Goal: Find specific page/section: Find specific page/section

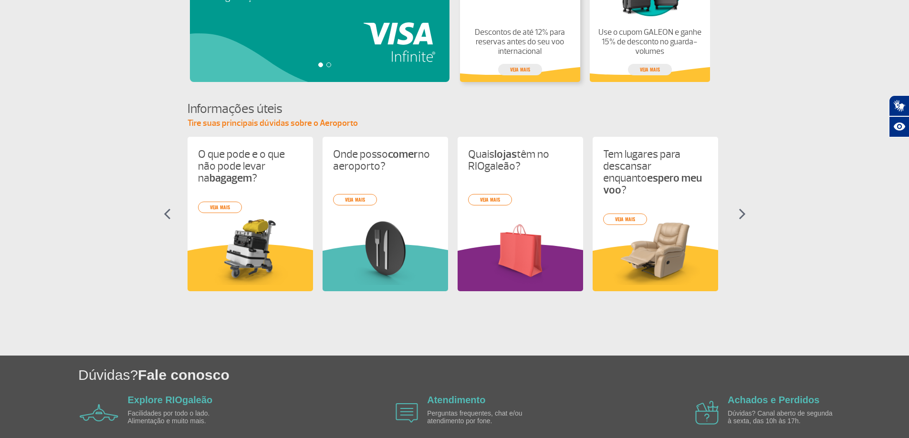
scroll to position [375, 0]
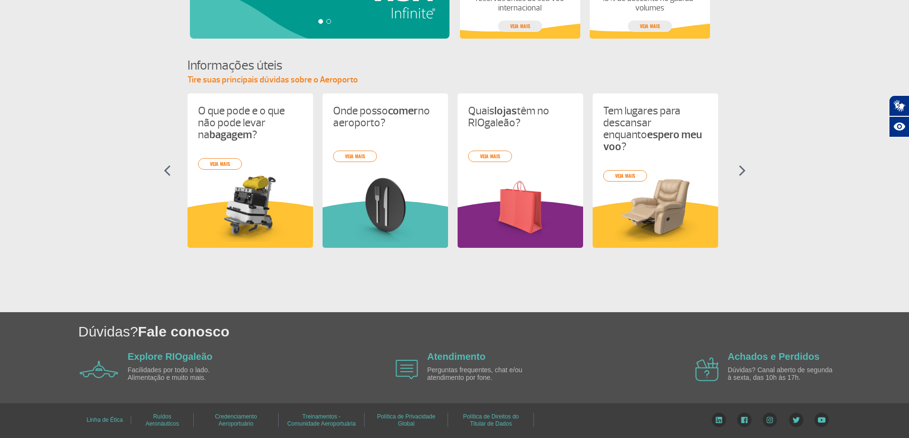
click at [745, 172] on img at bounding box center [741, 170] width 7 height 11
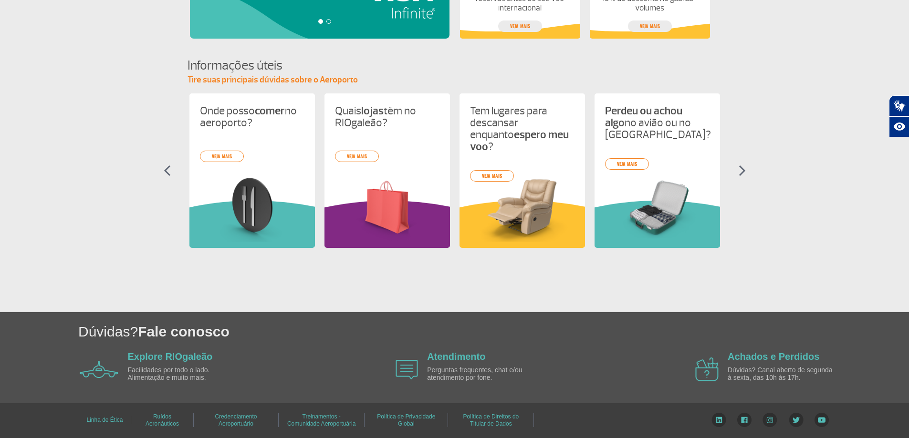
scroll to position [0, 135]
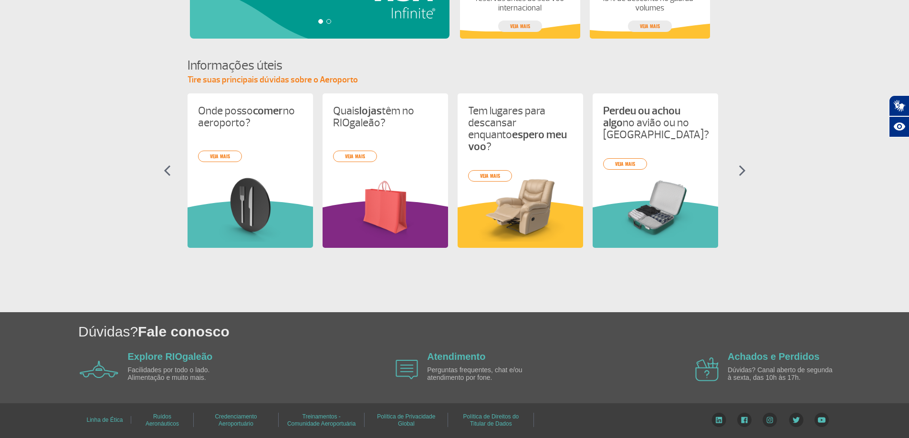
click at [743, 171] on img at bounding box center [741, 170] width 7 height 11
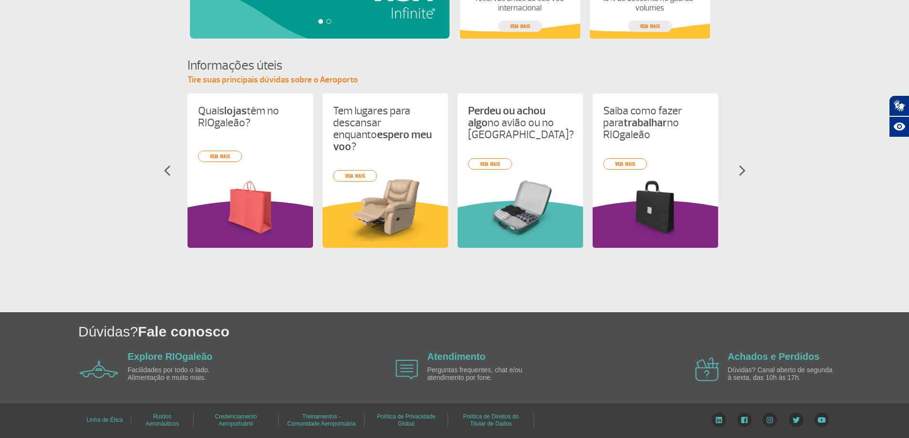
click at [743, 170] on img at bounding box center [741, 170] width 7 height 11
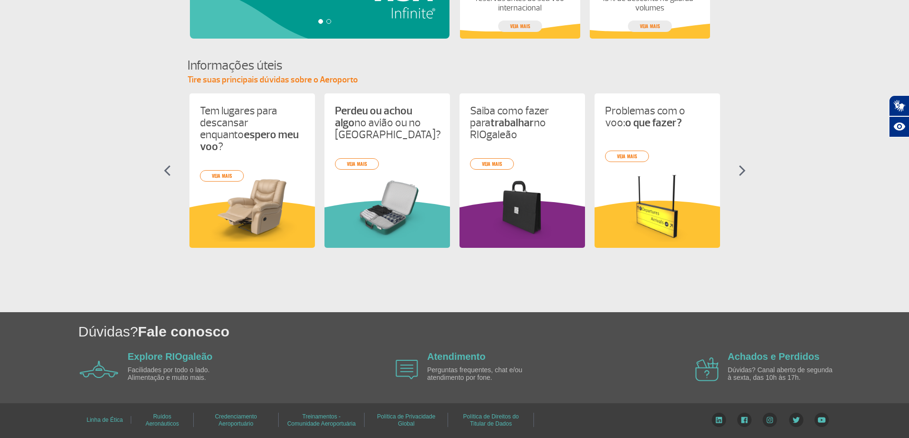
scroll to position [0, 405]
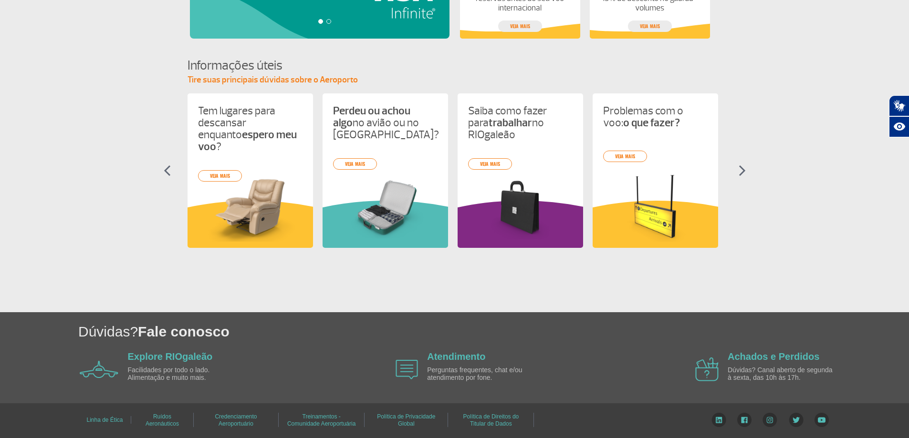
click at [745, 170] on img at bounding box center [741, 170] width 7 height 11
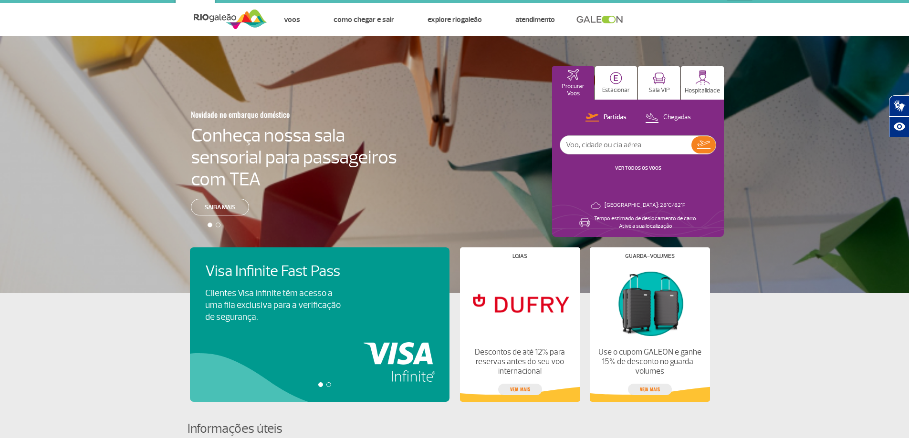
scroll to position [0, 0]
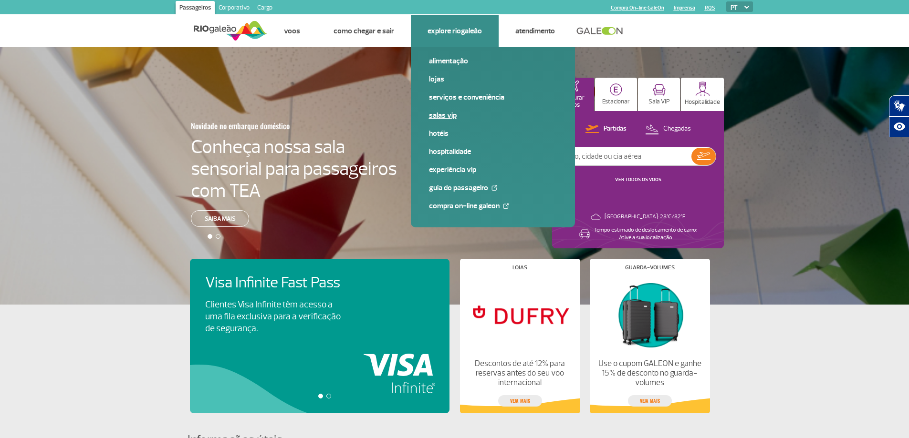
click at [448, 115] on link "Salas VIP" at bounding box center [493, 115] width 128 height 10
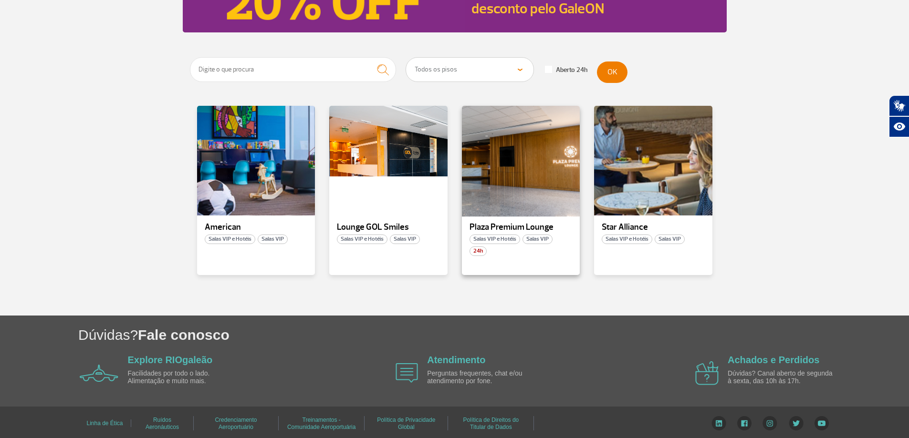
scroll to position [143, 0]
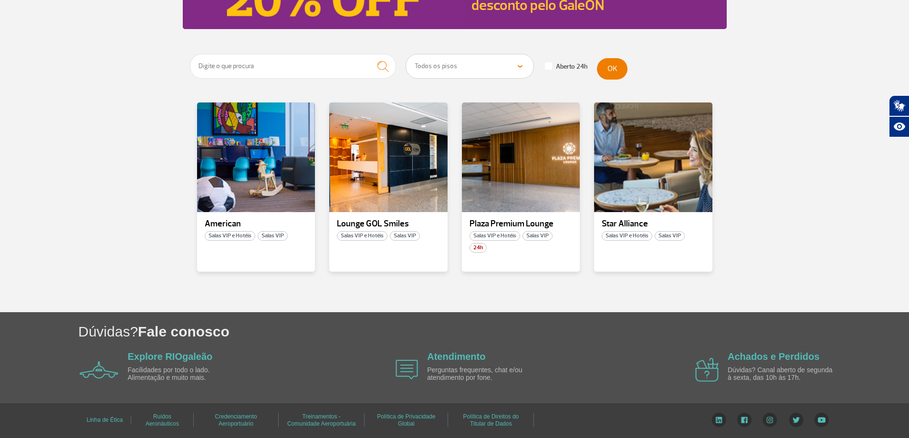
click at [519, 65] on select "Todos os pisos Área Pública (antes do Raio-X) Desembarque Área Pública Desembar…" at bounding box center [469, 66] width 127 height 24
select select "94"
click at [406, 54] on select "Todos os pisos Área Pública (antes do Raio-X) Desembarque Área Pública Desembar…" at bounding box center [469, 66] width 127 height 24
click at [620, 65] on button "OK" at bounding box center [612, 68] width 31 height 21
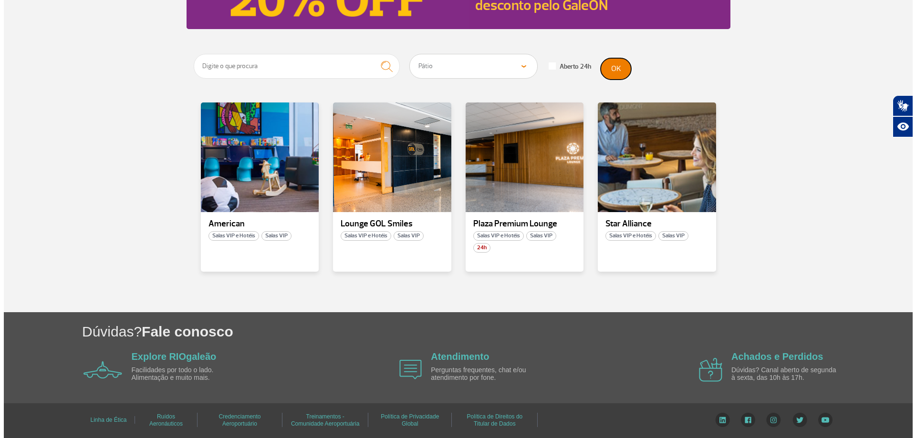
scroll to position [0, 0]
